Goal: Task Accomplishment & Management: Complete application form

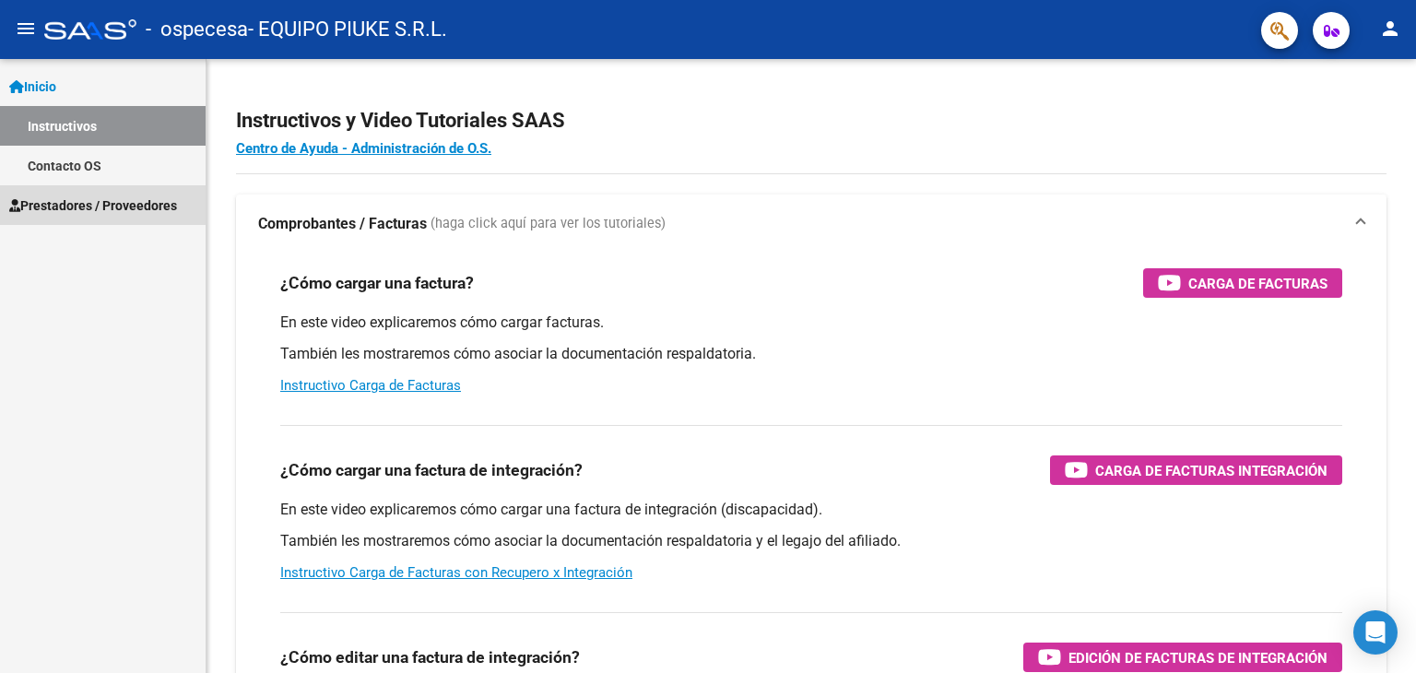
click at [114, 205] on span "Prestadores / Proveedores" at bounding box center [93, 206] width 168 height 20
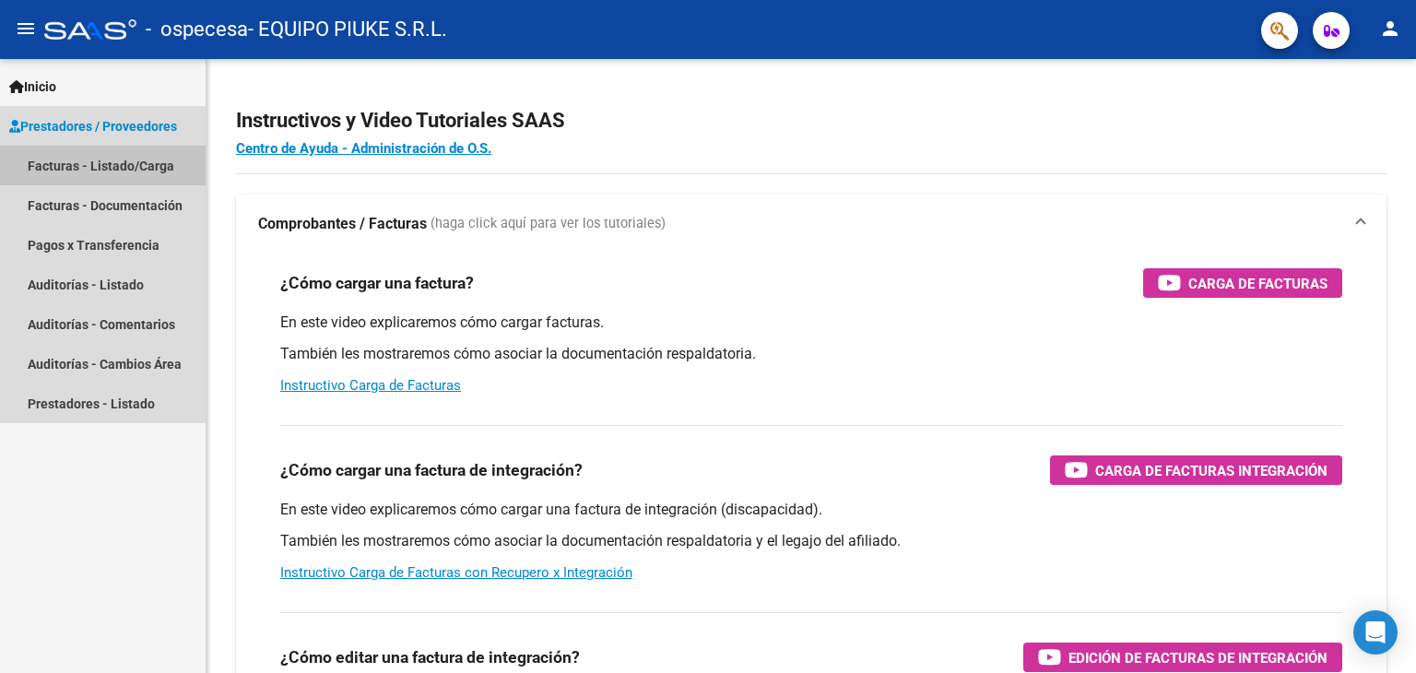
click at [111, 161] on link "Facturas - Listado/Carga" at bounding box center [103, 166] width 206 height 40
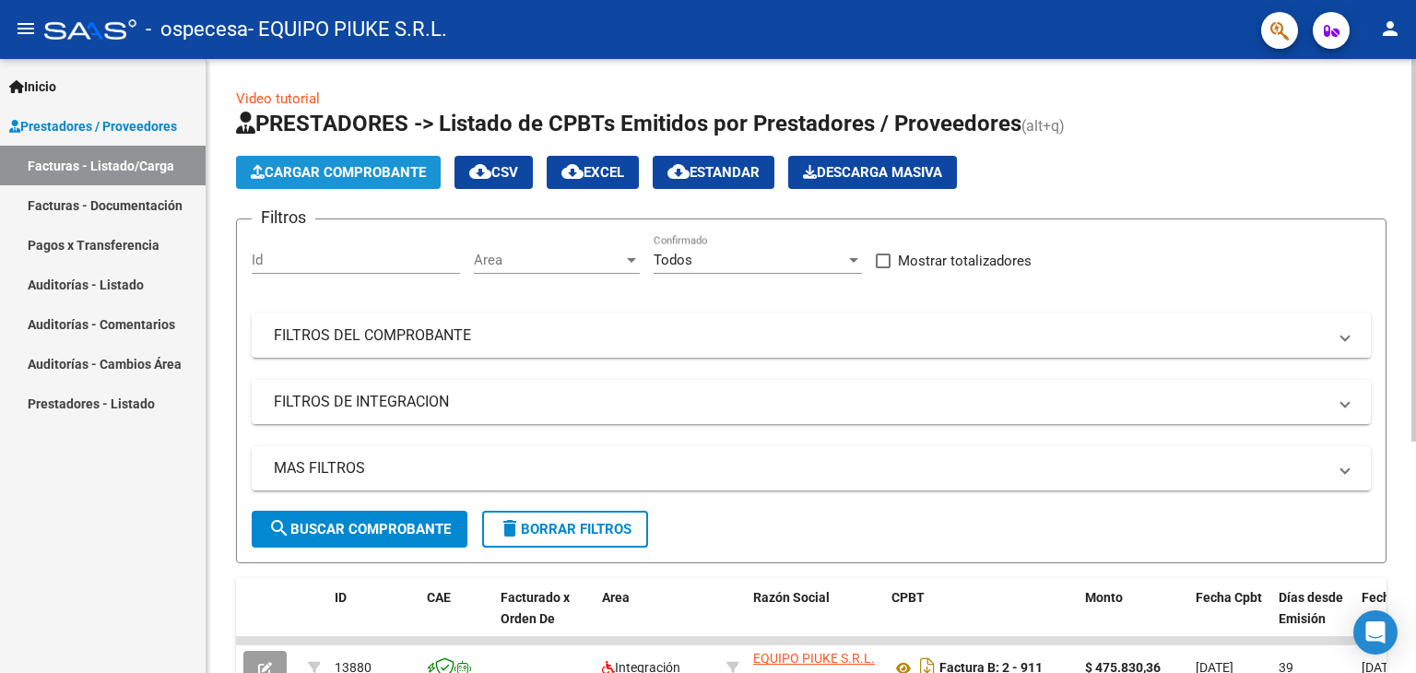
click at [385, 171] on span "Cargar Comprobante" at bounding box center [338, 172] width 175 height 17
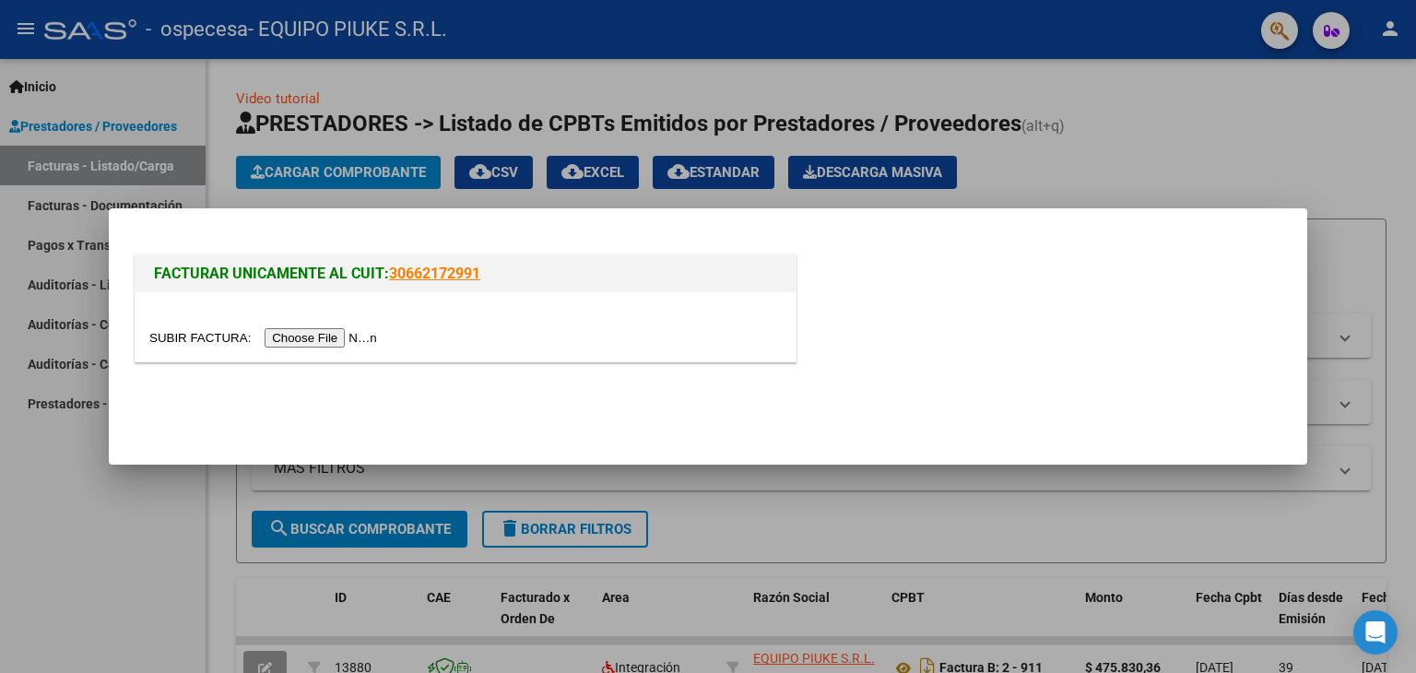
click at [352, 337] on input "file" at bounding box center [265, 337] width 233 height 19
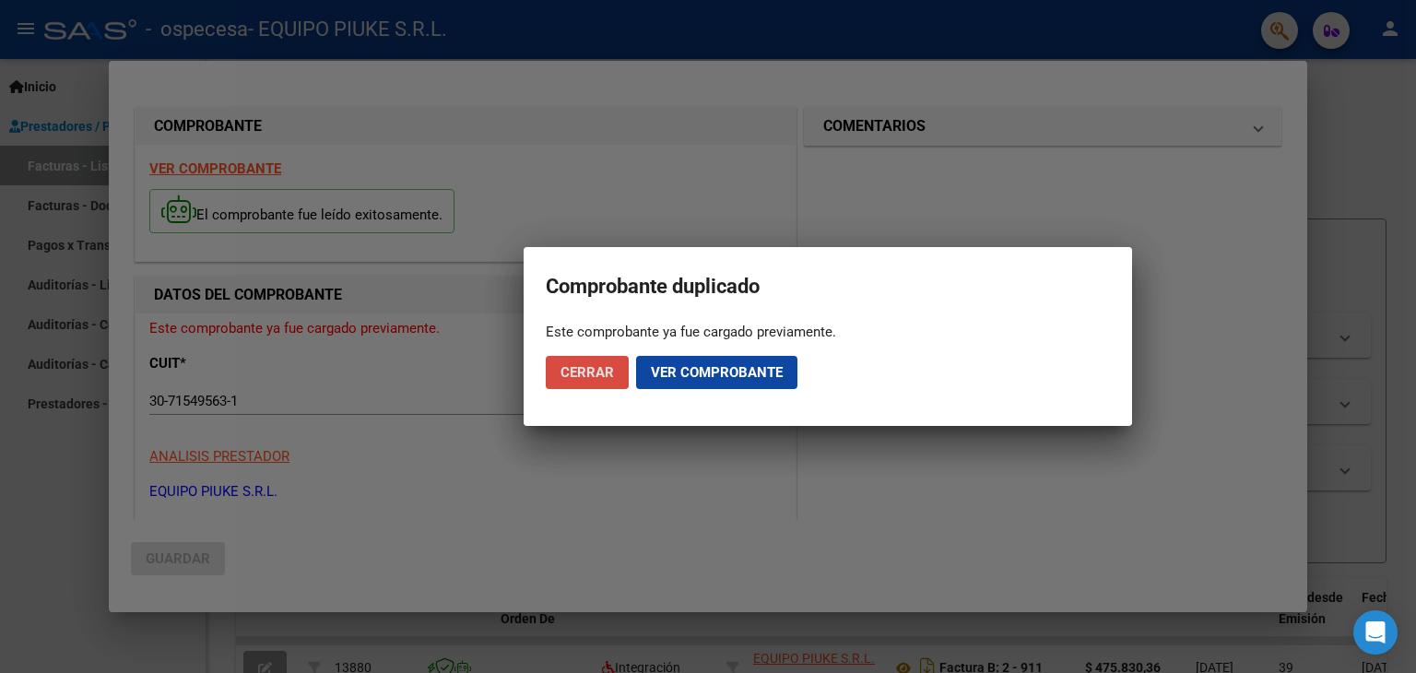
click at [585, 371] on span "Cerrar" at bounding box center [587, 372] width 53 height 17
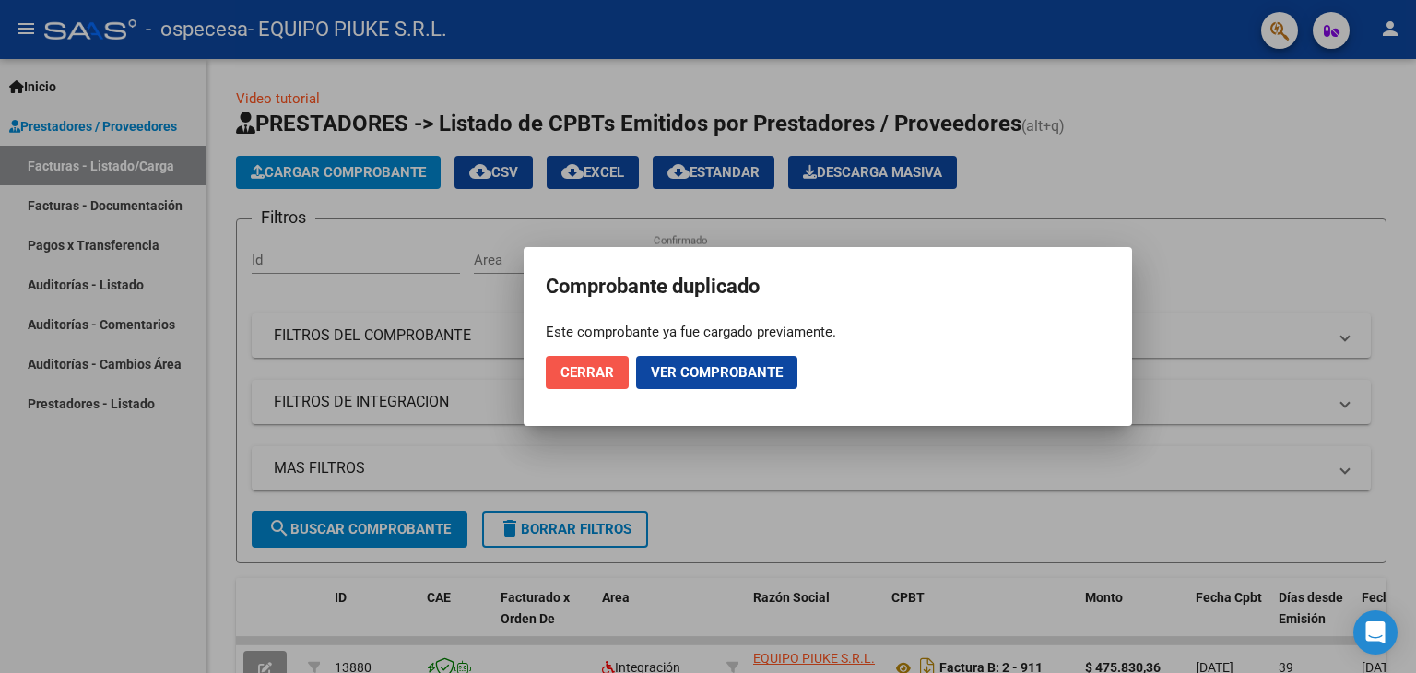
click at [590, 377] on span "Cerrar" at bounding box center [587, 372] width 53 height 17
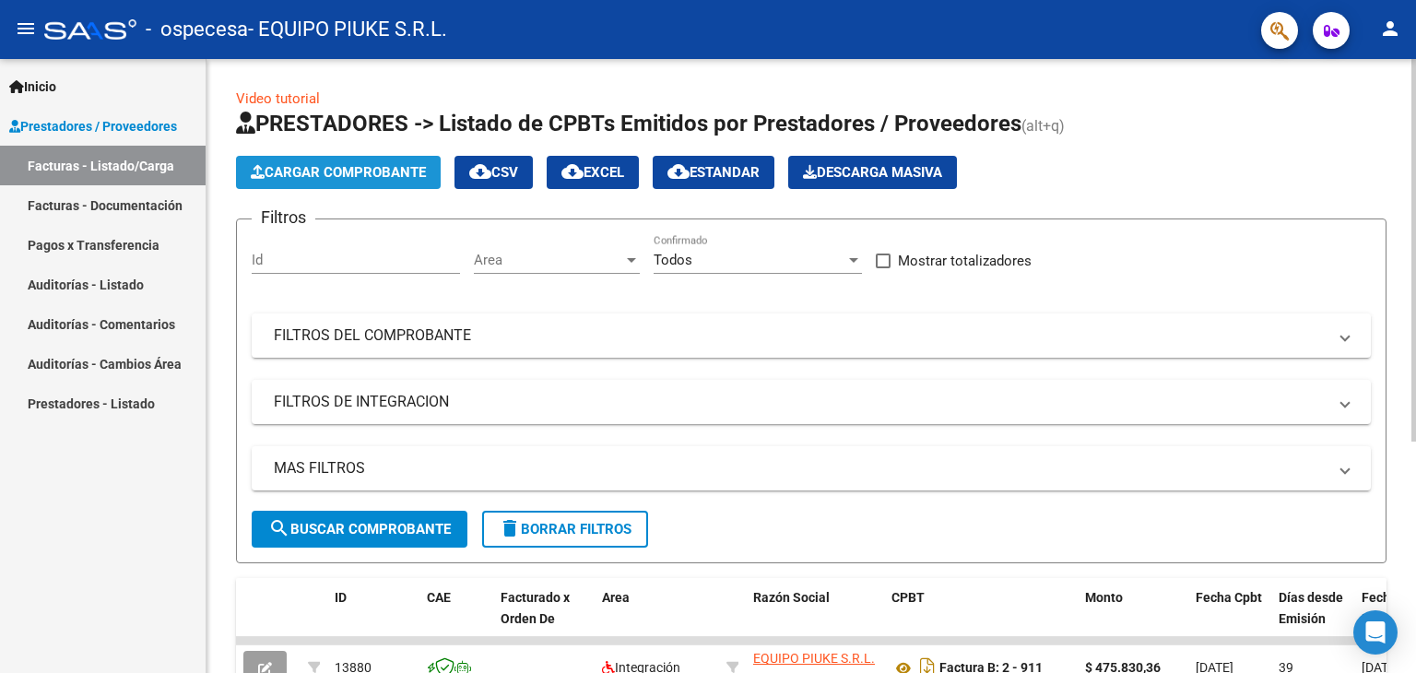
click at [322, 171] on span "Cargar Comprobante" at bounding box center [338, 172] width 175 height 17
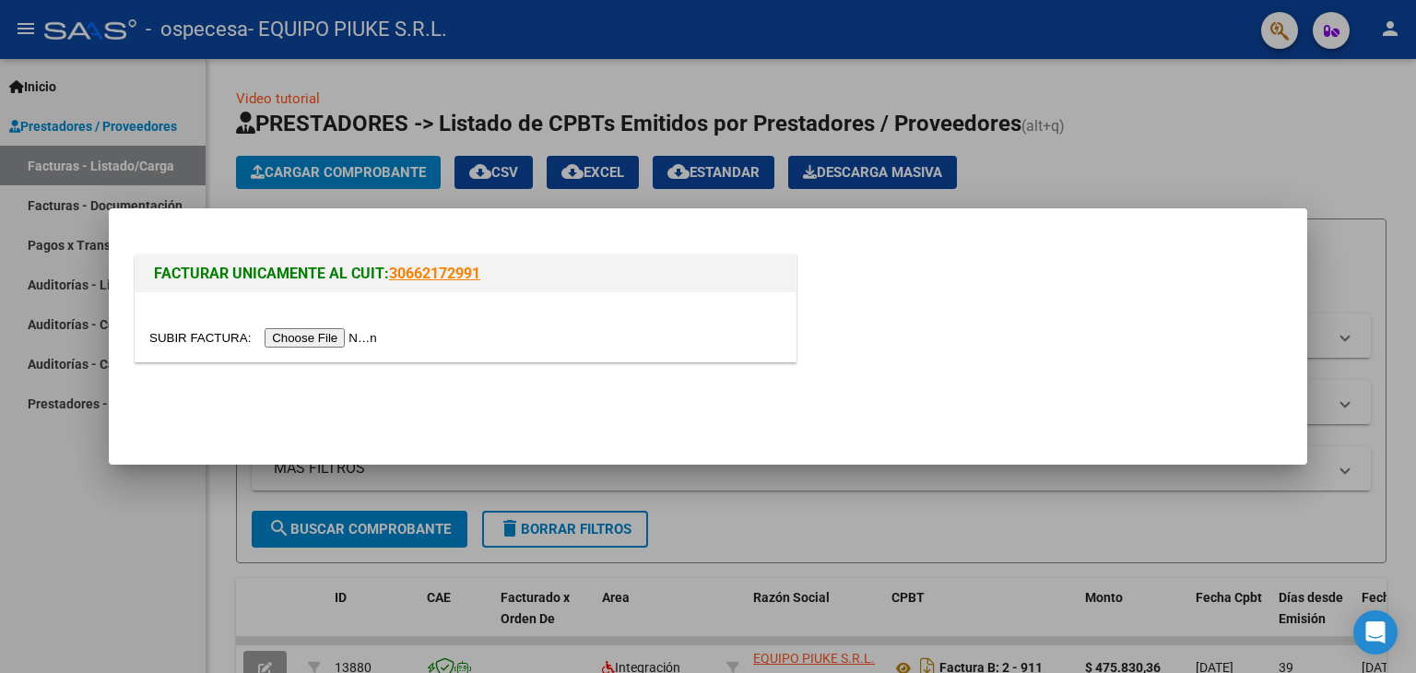
click at [328, 335] on input "file" at bounding box center [265, 337] width 233 height 19
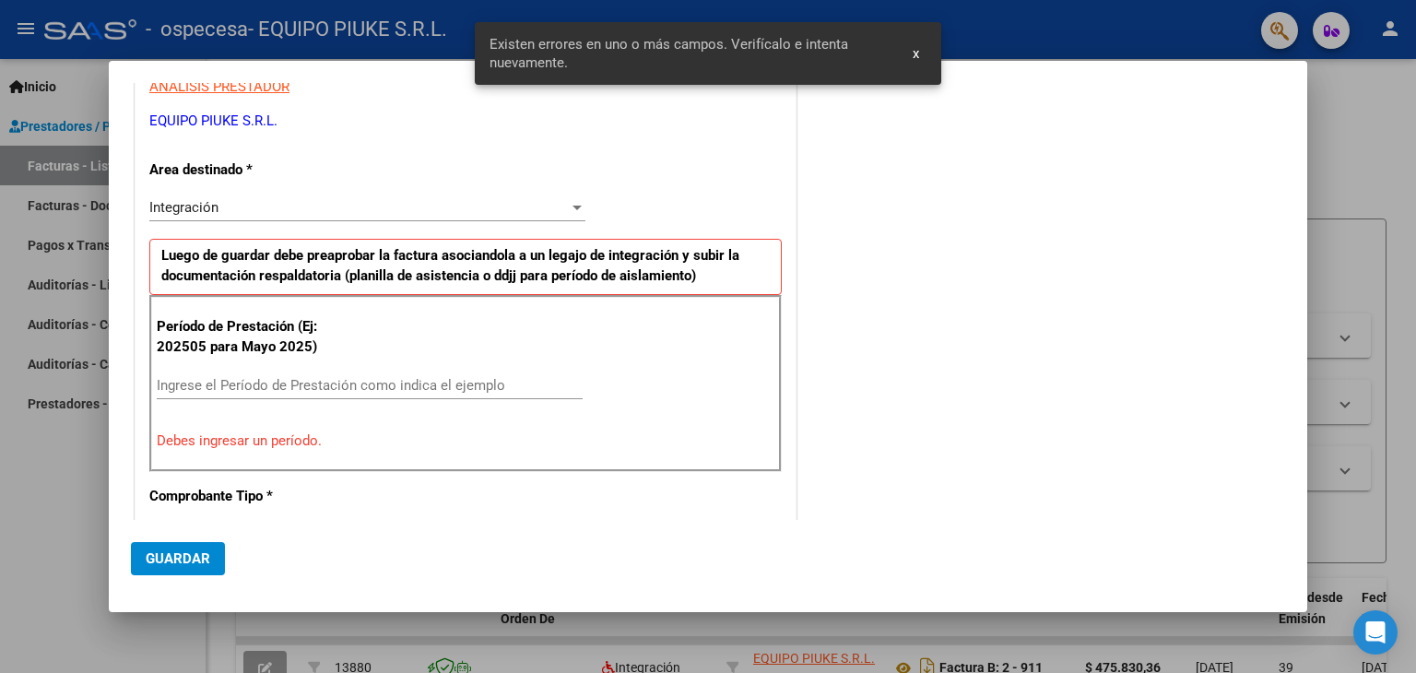
scroll to position [387, 0]
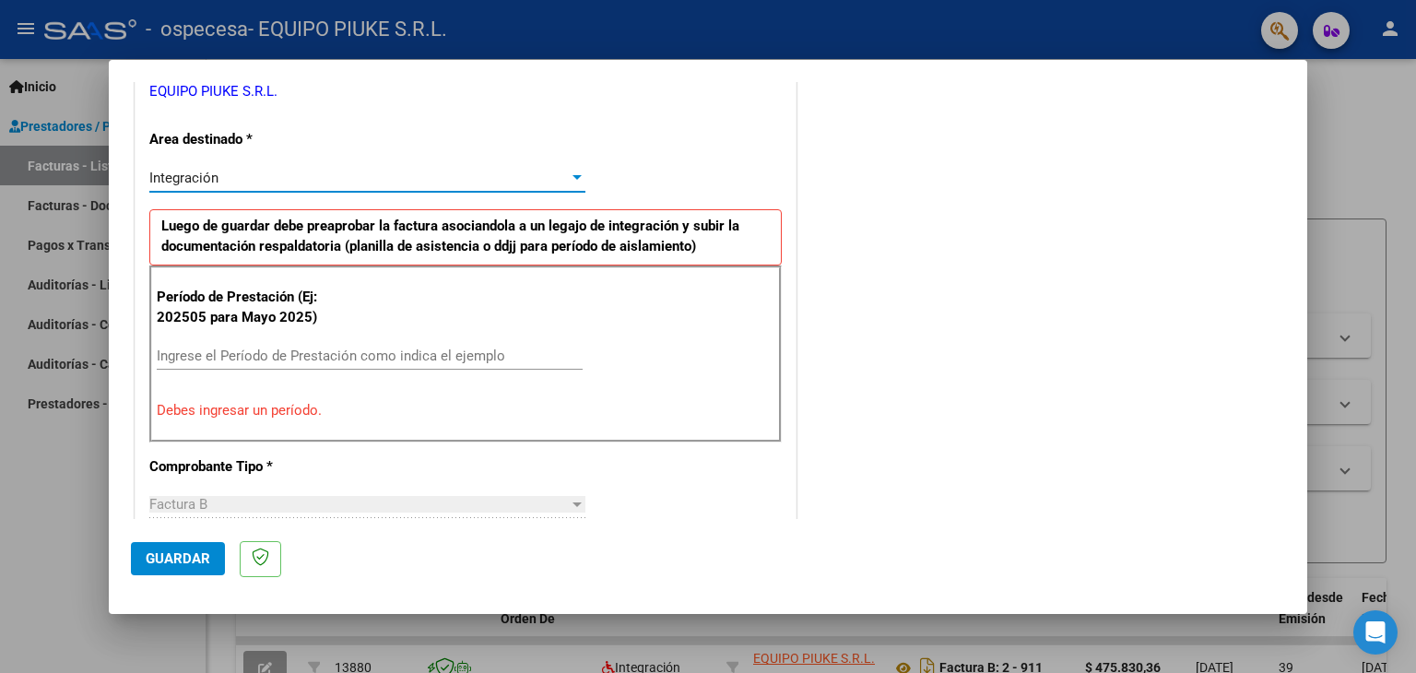
click at [575, 175] on div at bounding box center [577, 177] width 9 height 5
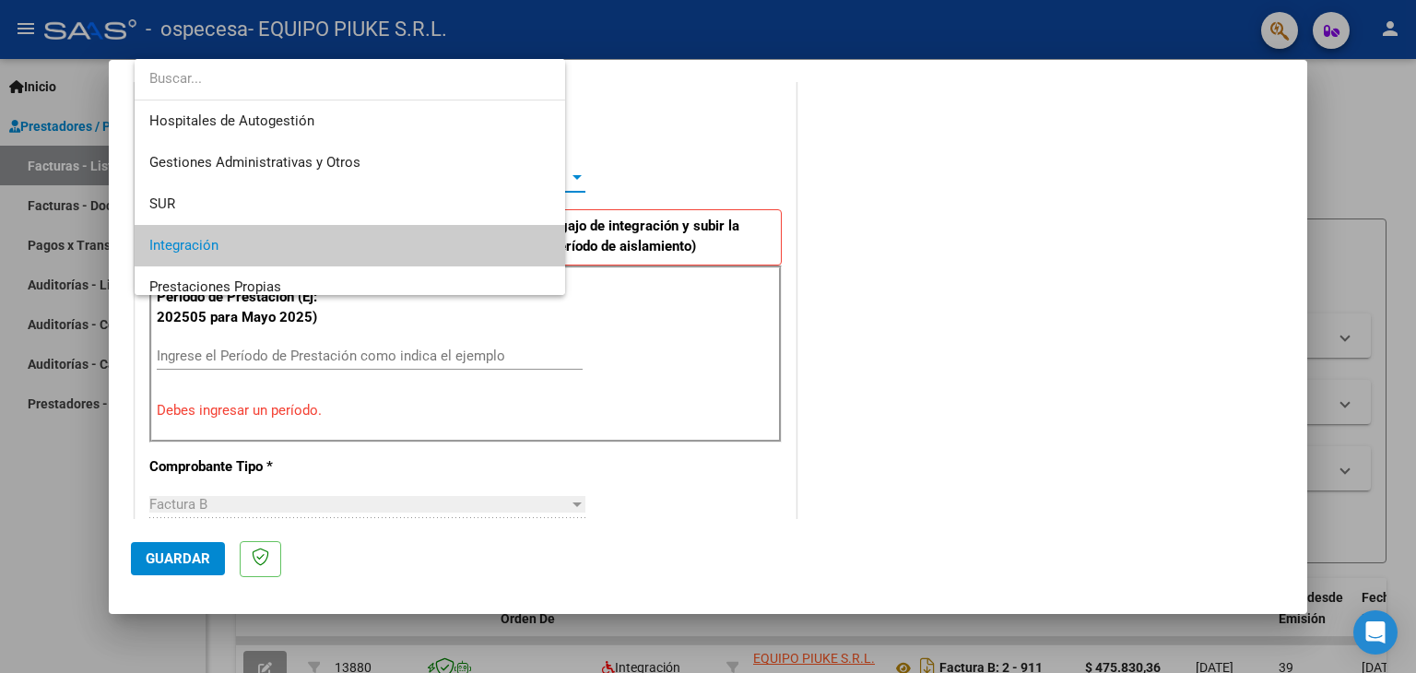
scroll to position [68, 0]
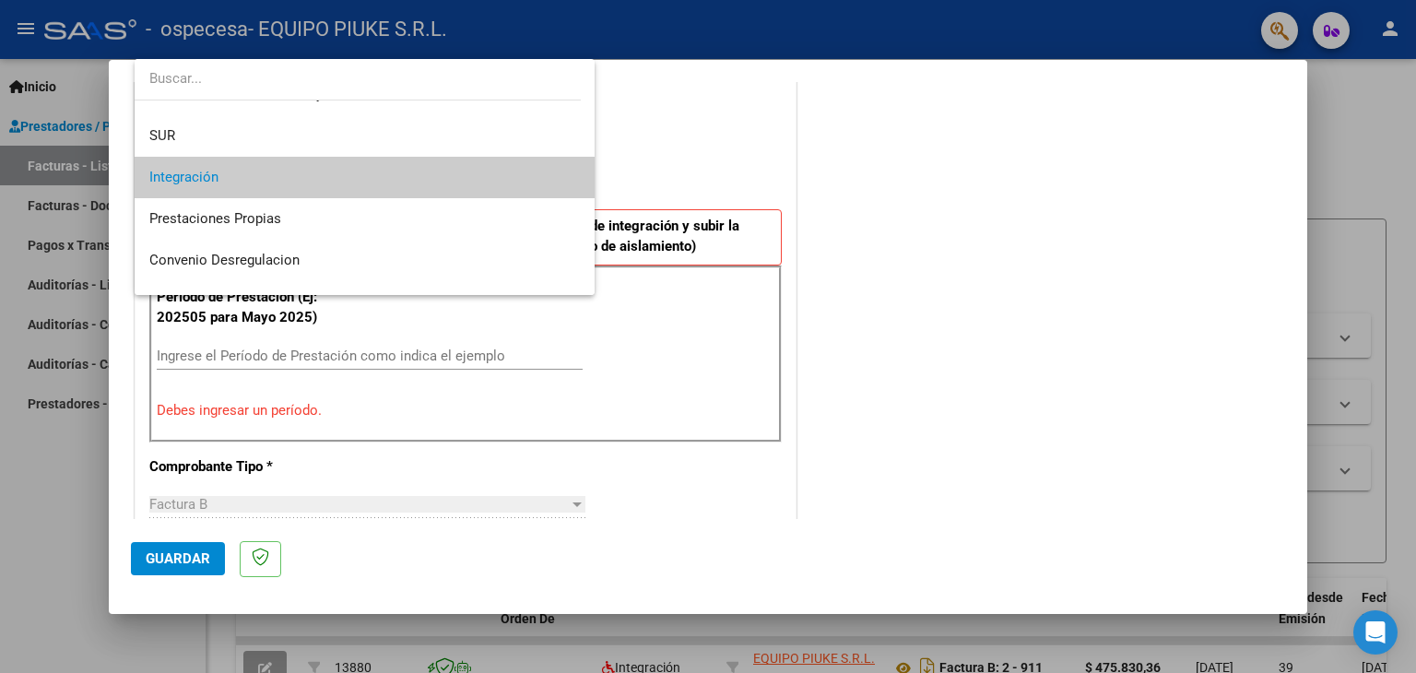
click at [542, 182] on span "Integración" at bounding box center [365, 177] width 432 height 41
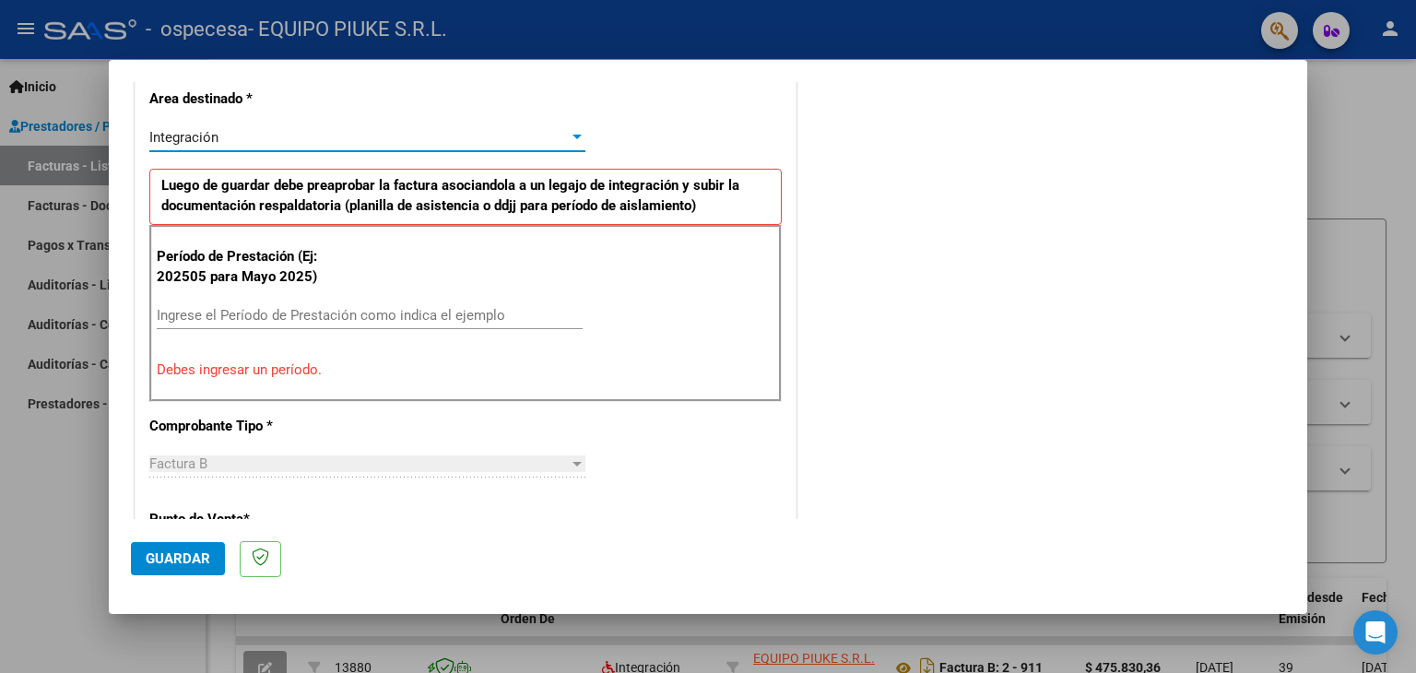
scroll to position [428, 0]
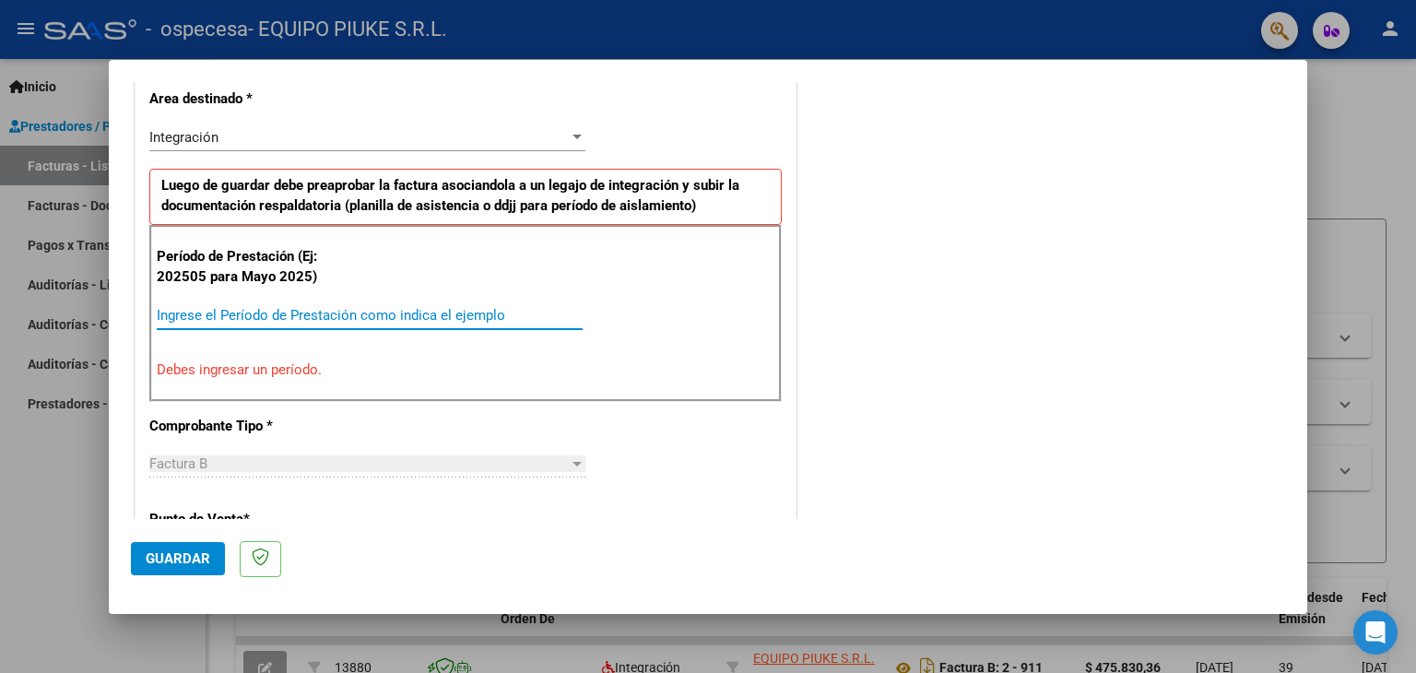
click at [426, 309] on input "Ingrese el Período de Prestación como indica el ejemplo" at bounding box center [370, 315] width 426 height 17
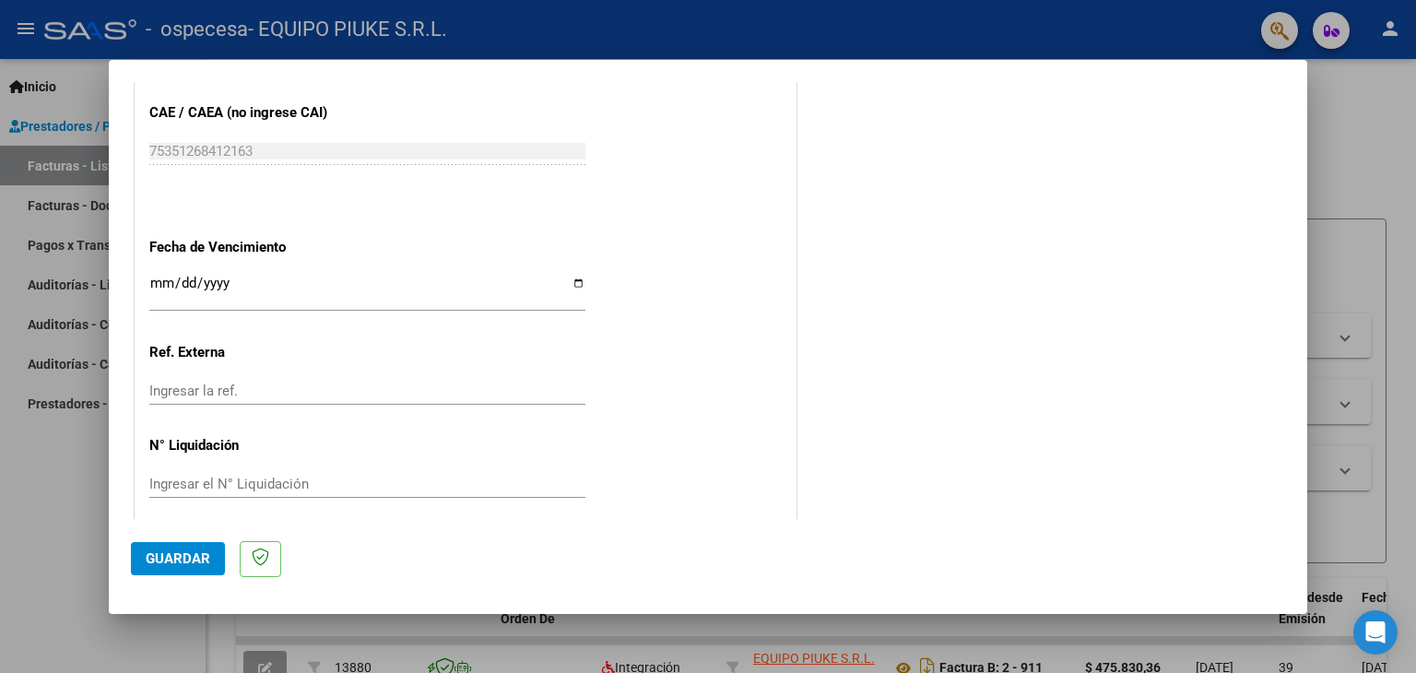
scroll to position [1183, 0]
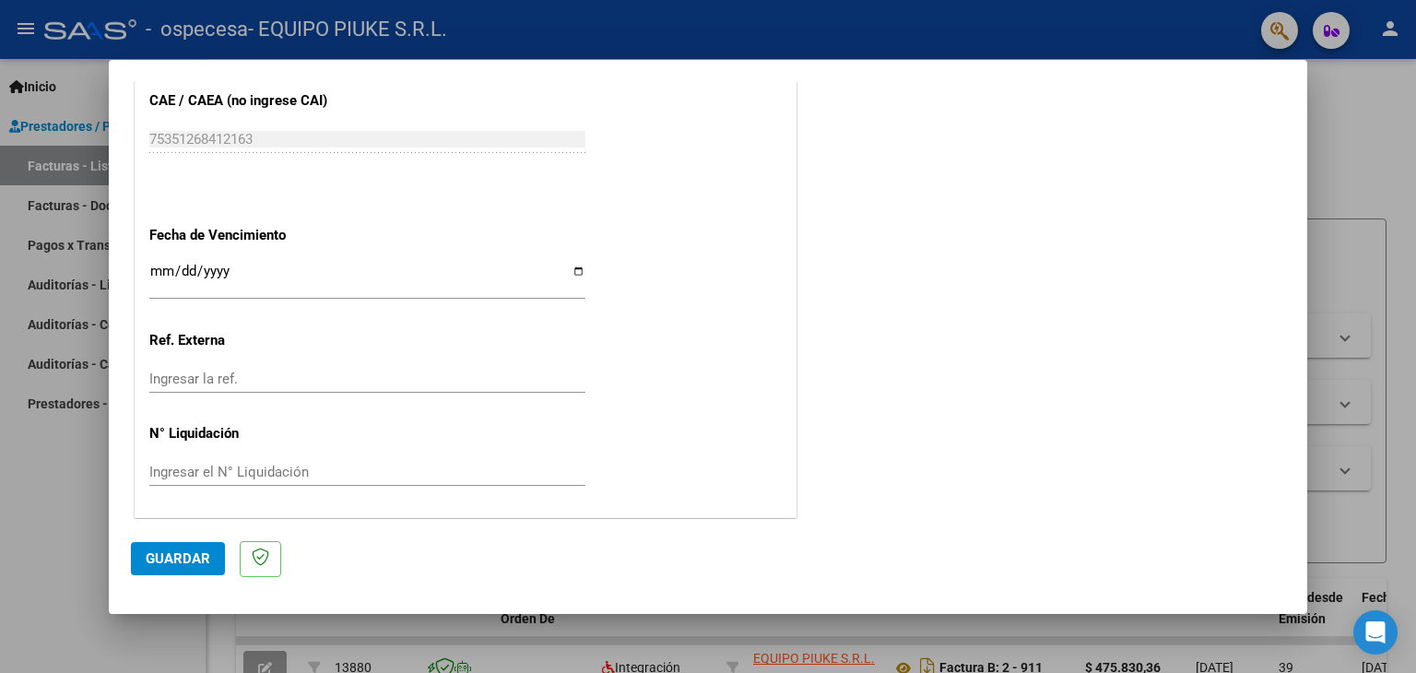
type input "202508"
click at [190, 551] on span "Guardar" at bounding box center [178, 559] width 65 height 17
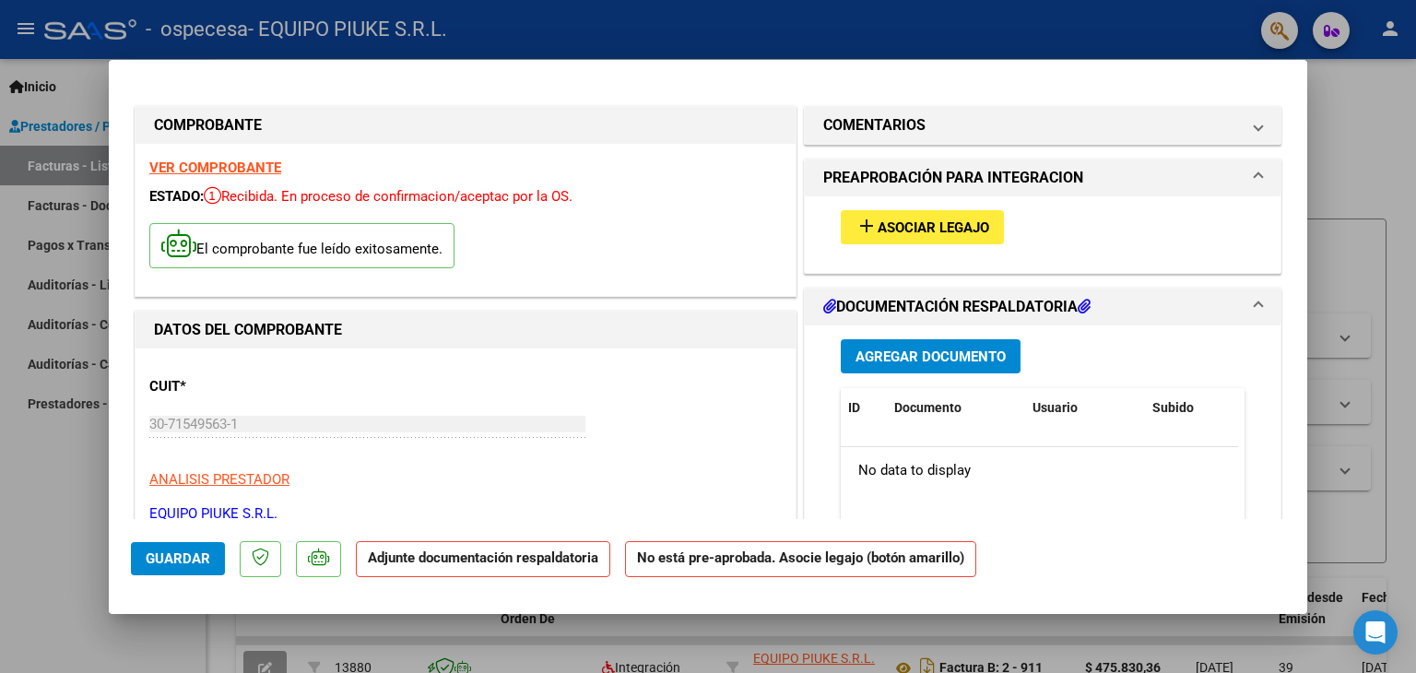
click at [939, 222] on span "Asociar Legajo" at bounding box center [934, 227] width 112 height 17
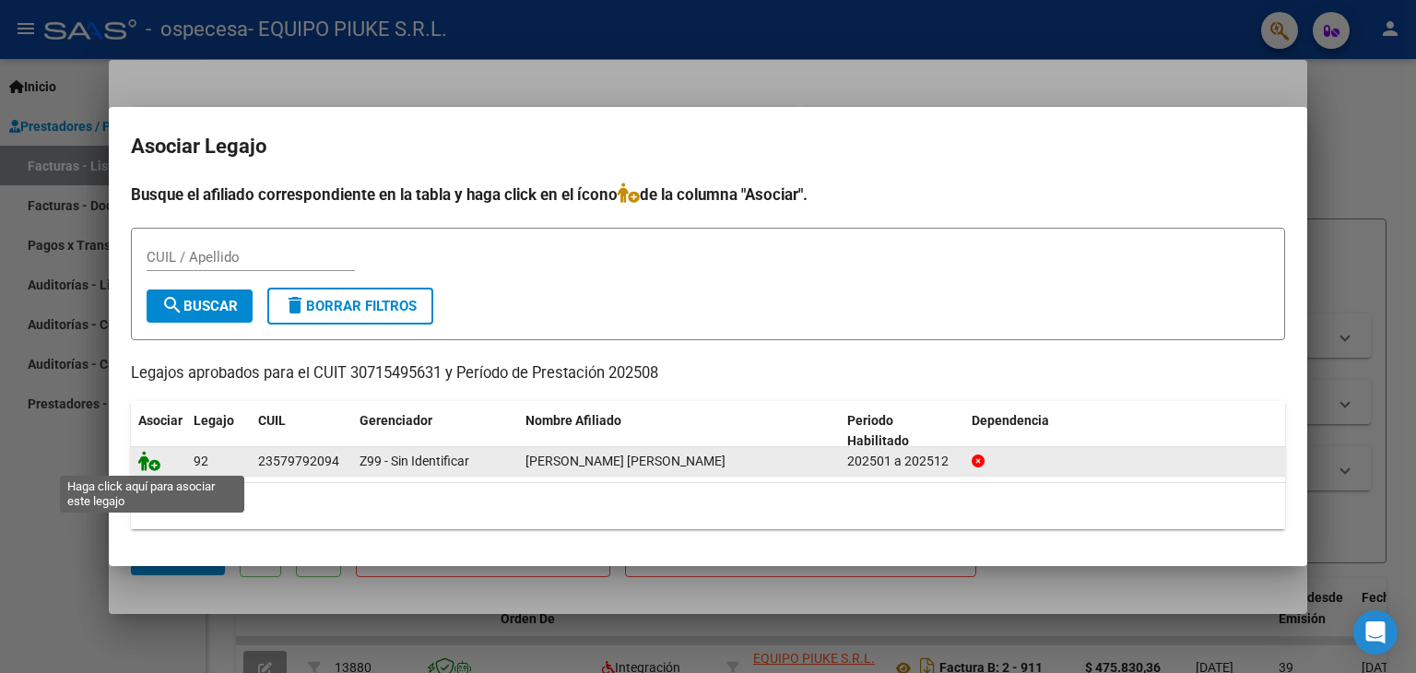
click at [151, 460] on icon at bounding box center [149, 461] width 22 height 20
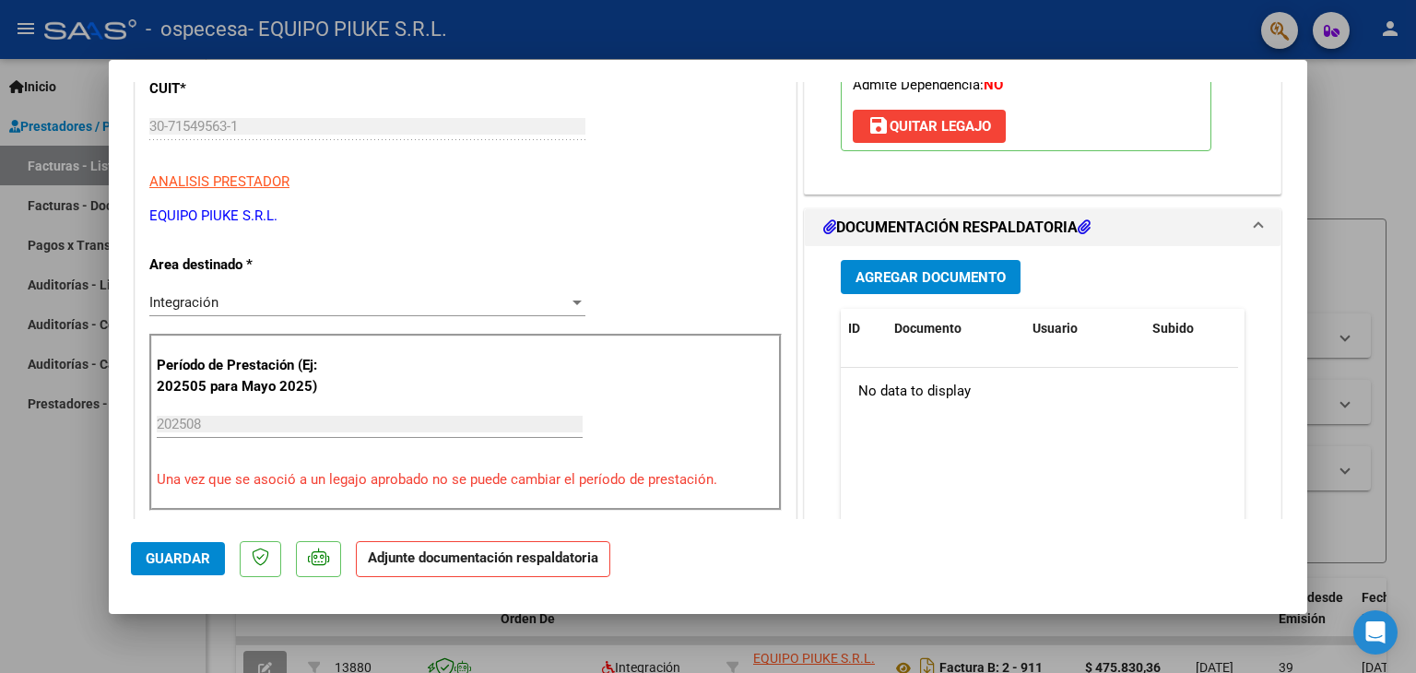
scroll to position [299, 0]
click at [901, 271] on span "Agregar Documento" at bounding box center [931, 276] width 150 height 17
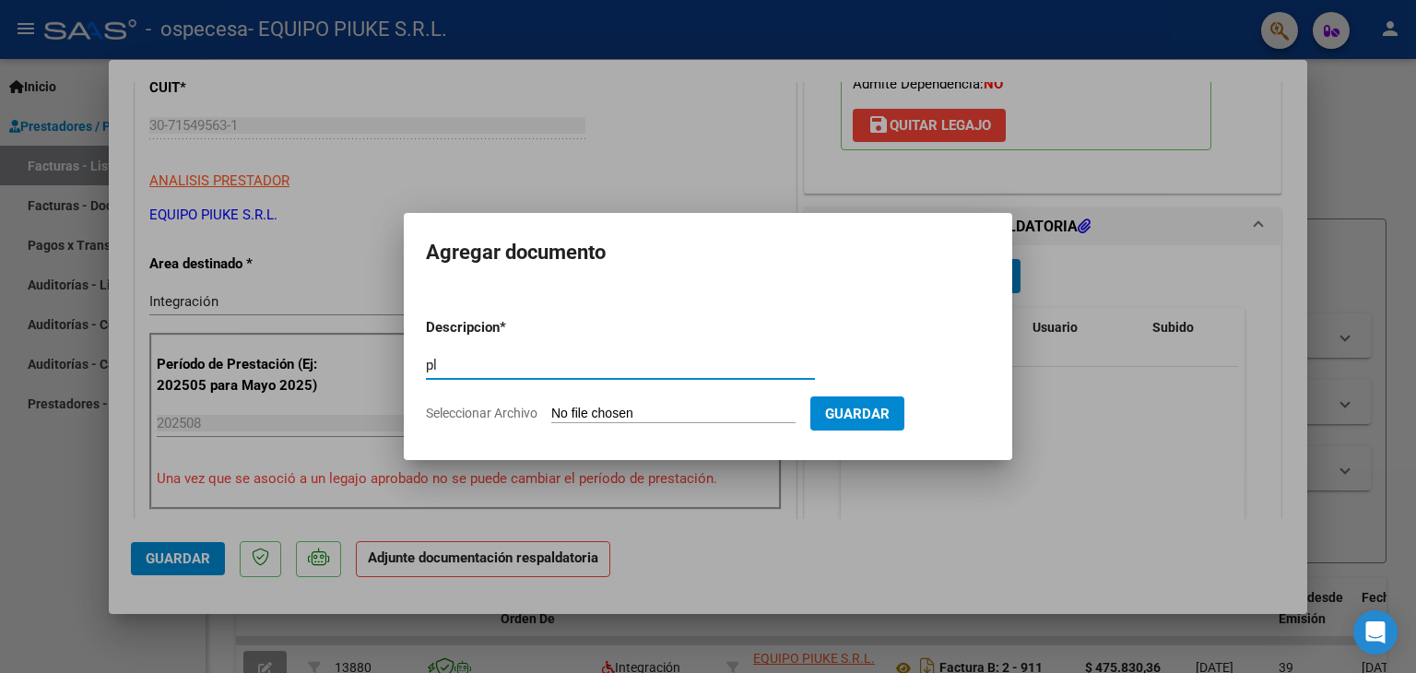
type input "p"
type input "PLANILLA DE ASISTENCIA"
click at [598, 412] on input "Seleccionar Archivo" at bounding box center [673, 415] width 244 height 18
type input "C:\fakepath\[PERSON_NAME] ASISTENCIA AGOSTO 2025.pdf"
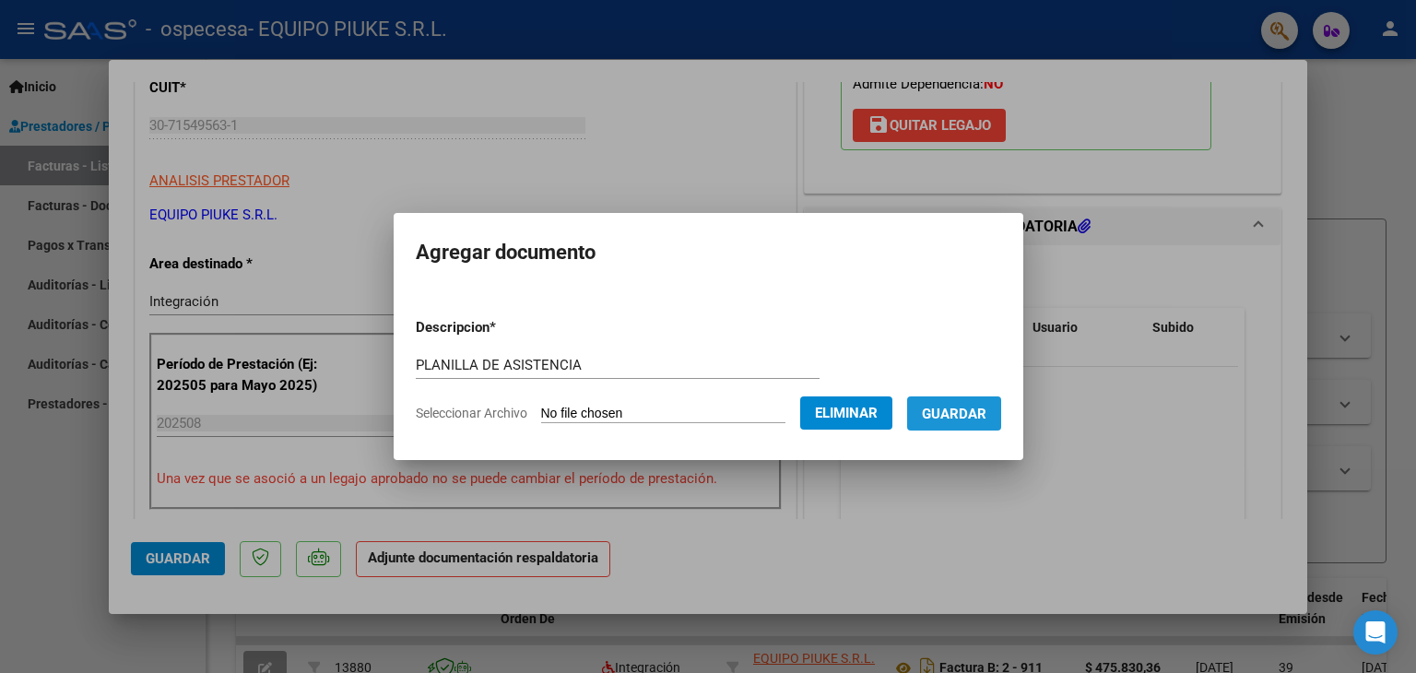
click at [987, 413] on span "Guardar" at bounding box center [954, 414] width 65 height 17
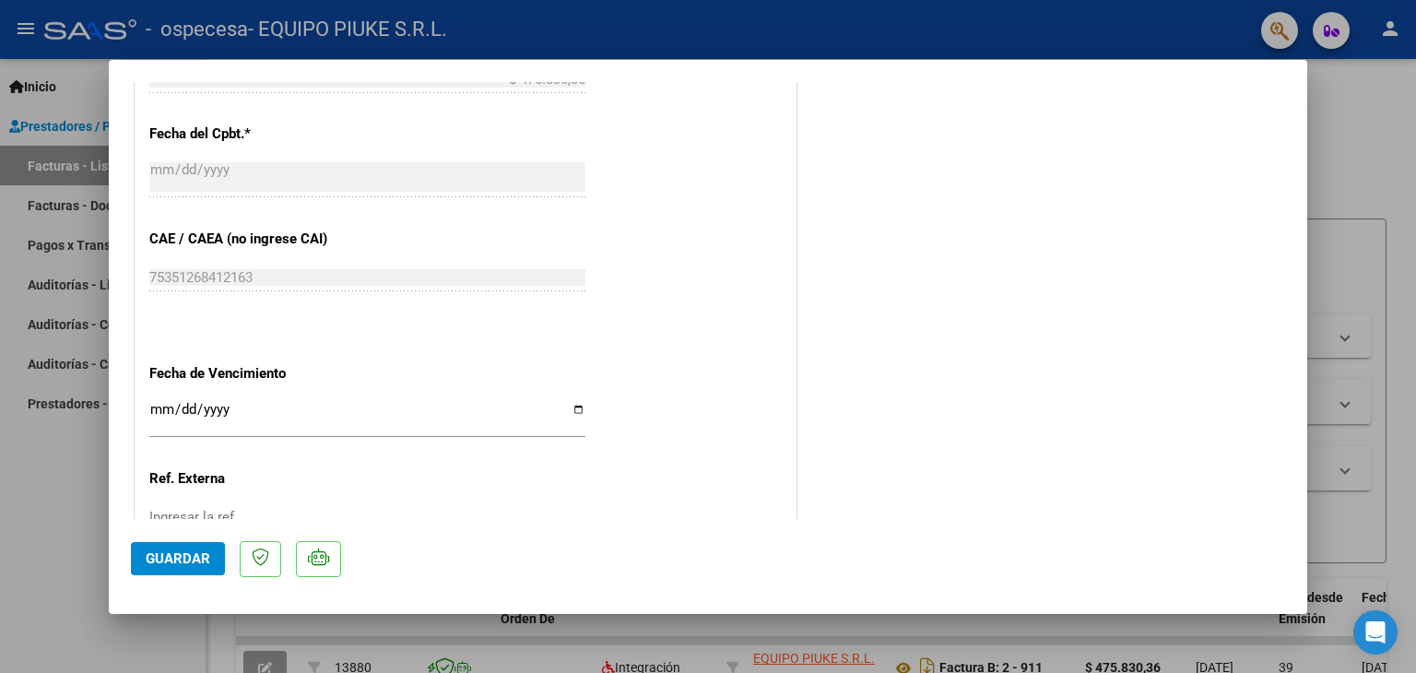
scroll to position [1211, 0]
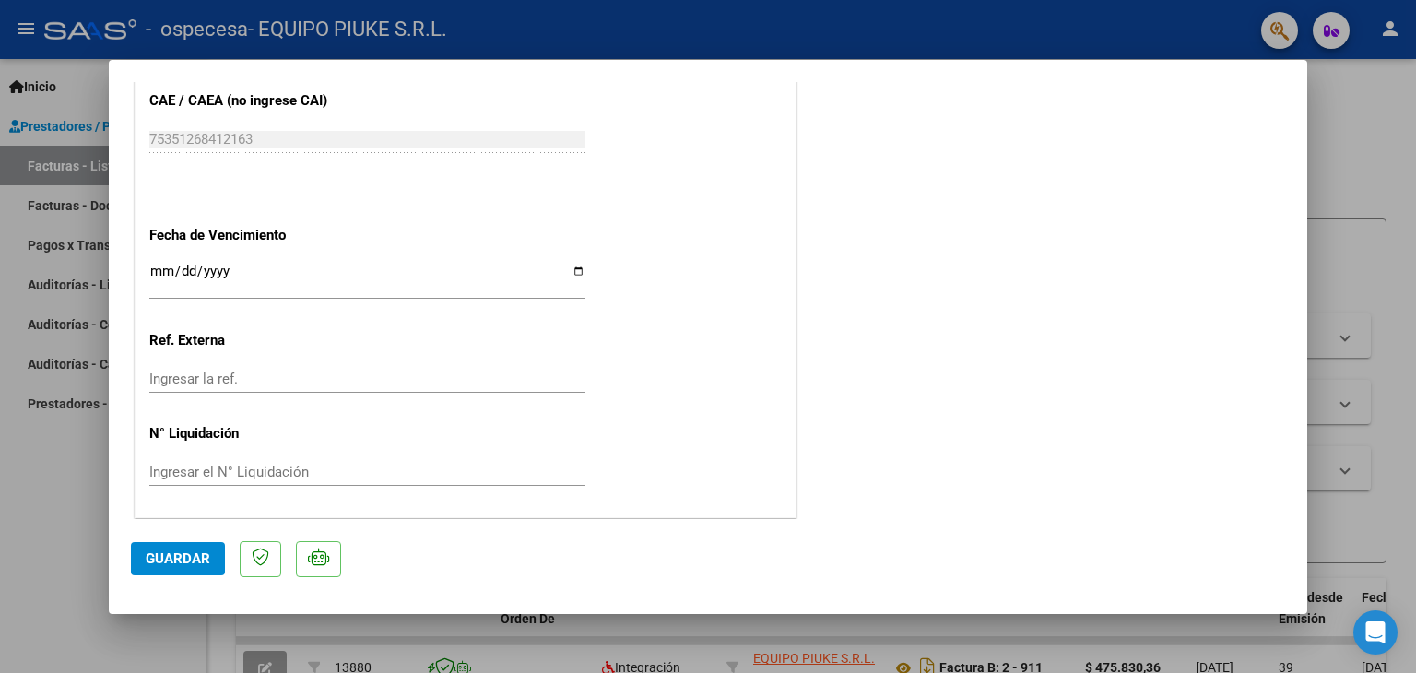
click at [175, 556] on span "Guardar" at bounding box center [178, 559] width 65 height 17
click at [1354, 152] on div at bounding box center [708, 336] width 1416 height 673
type input "$ 0,00"
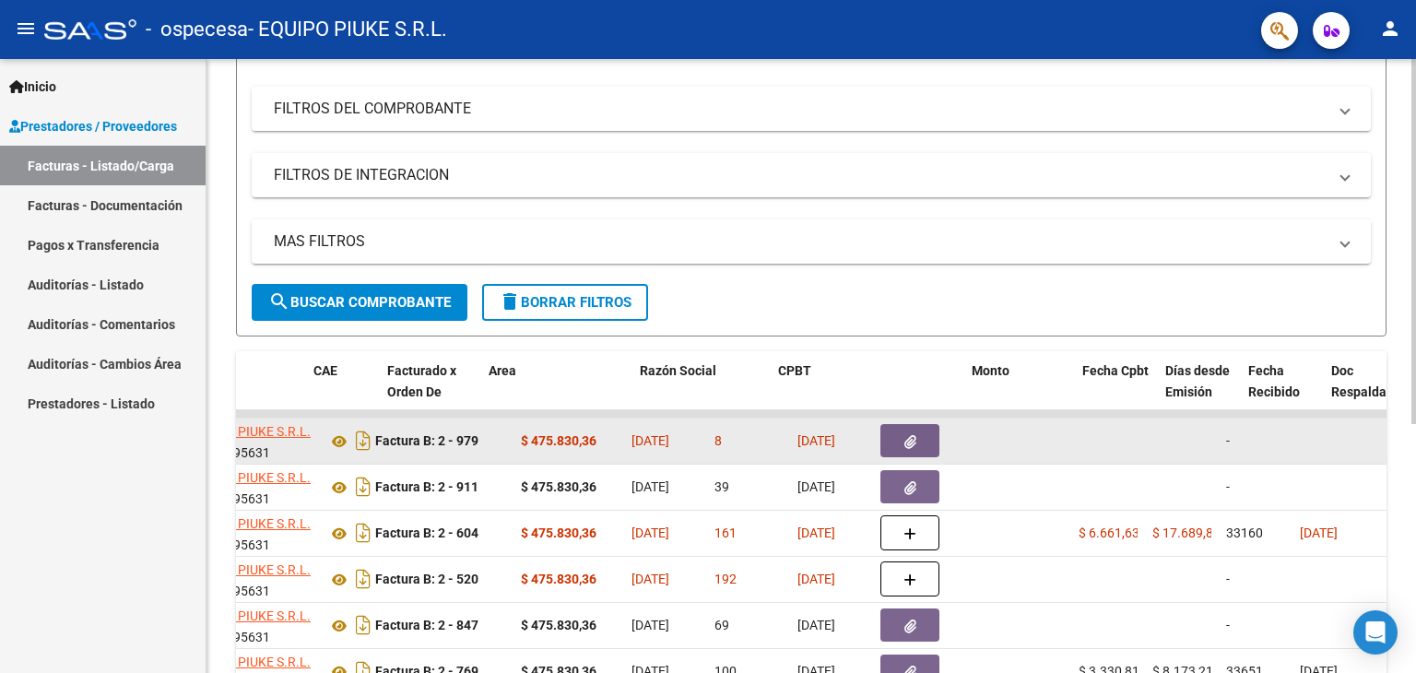
scroll to position [0, 0]
